Goal: Find contact information: Find contact information

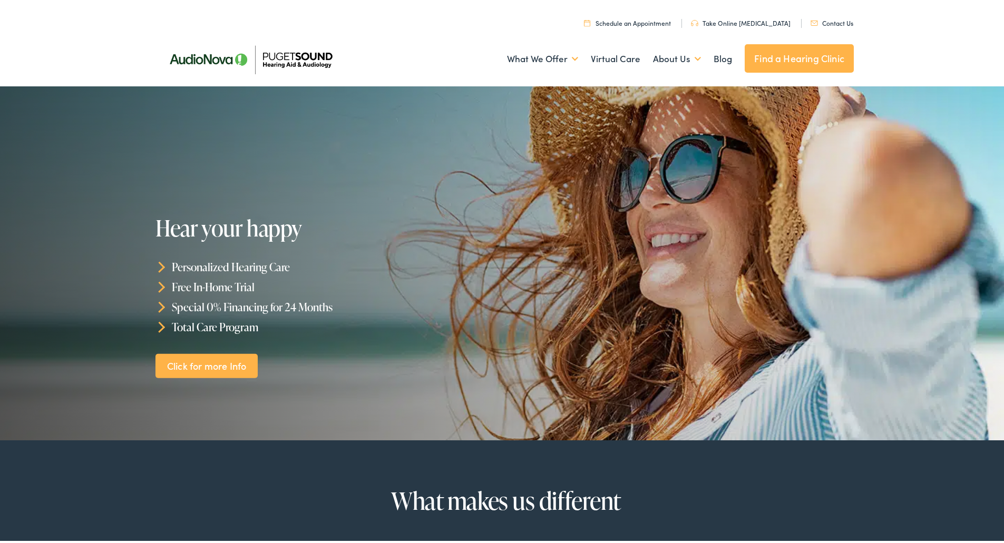
click at [826, 21] on link "Contact Us" at bounding box center [831, 20] width 43 height 9
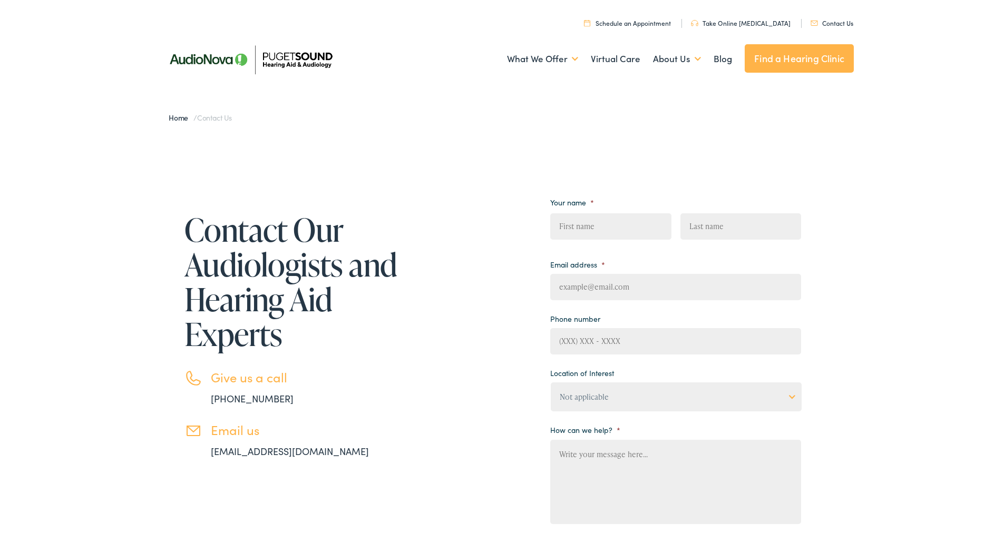
click at [83, 203] on div "Contact Our Audiologists and Hearing Aid Experts Give us a call 888-480-2052 Em…" at bounding box center [506, 412] width 1012 height 562
click at [97, 45] on div "Menu Close Schedule an Appointment Take Online Hearing Test Contact Us Find a H…" at bounding box center [506, 42] width 1012 height 84
drag, startPoint x: 101, startPoint y: 212, endPoint x: 94, endPoint y: 205, distance: 9.7
click at [101, 212] on div "Contact Our Audiologists and Hearing Aid Experts Give us a call 888-480-2052 Em…" at bounding box center [506, 412] width 1012 height 562
